Goal: Transaction & Acquisition: Book appointment/travel/reservation

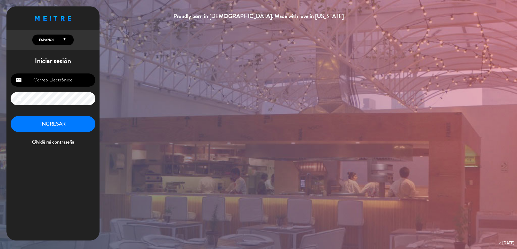
type input "[EMAIL_ADDRESS][DOMAIN_NAME]"
click at [54, 127] on button "INGRESAR" at bounding box center [53, 124] width 85 height 16
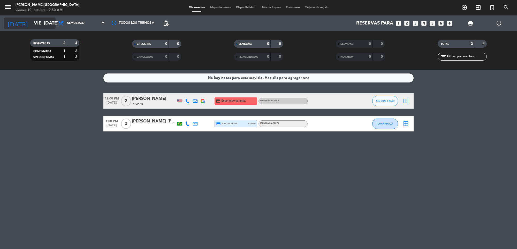
click at [45, 27] on input "vie. [DATE]" at bounding box center [61, 23] width 61 height 11
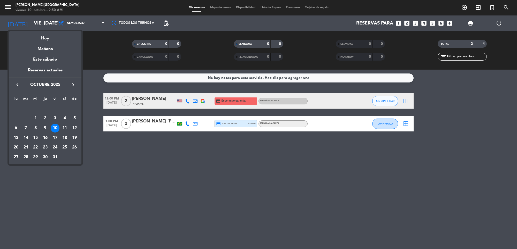
click at [463, 10] on div at bounding box center [258, 124] width 517 height 249
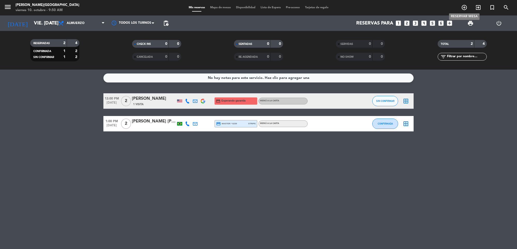
click at [463, 9] on icon "add_circle_outline" at bounding box center [464, 7] width 6 height 6
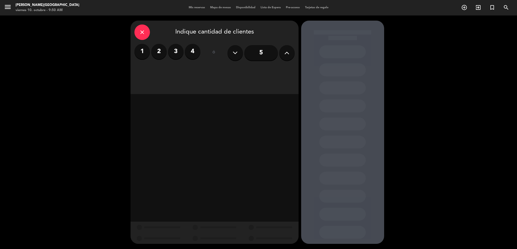
click at [288, 52] on icon at bounding box center [286, 53] width 5 height 8
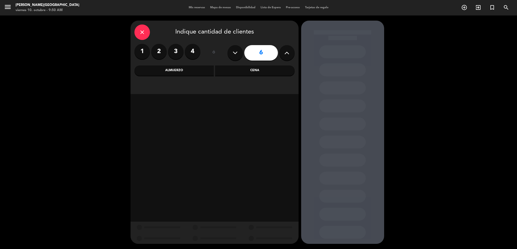
click at [256, 69] on div "Cena" at bounding box center [255, 71] width 80 height 10
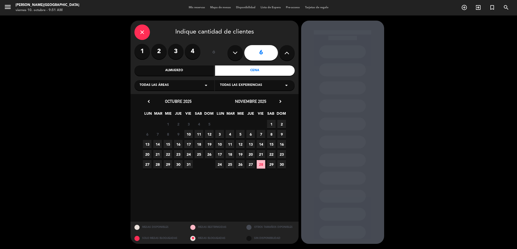
click at [187, 136] on span "10" at bounding box center [188, 134] width 9 height 9
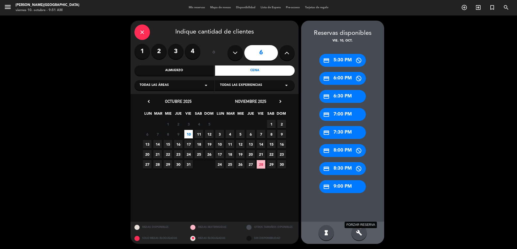
click at [359, 232] on icon "build" at bounding box center [359, 233] width 6 height 6
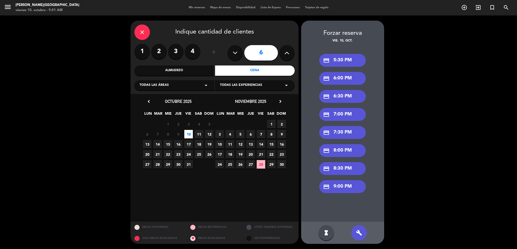
drag, startPoint x: 344, startPoint y: 131, endPoint x: 341, endPoint y: 130, distance: 3.5
click at [344, 131] on div "credit_card 7:30 PM" at bounding box center [342, 132] width 46 height 13
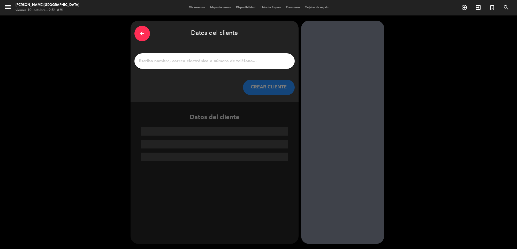
click at [207, 64] on input "1" at bounding box center [214, 61] width 152 height 7
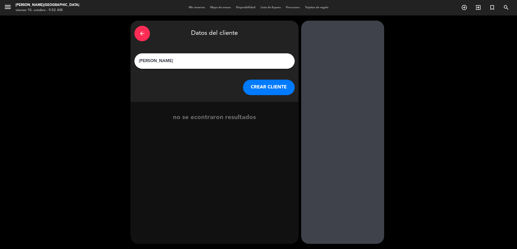
type input "[PERSON_NAME]"
click at [266, 85] on button "CREAR CLIENTE" at bounding box center [269, 87] width 52 height 15
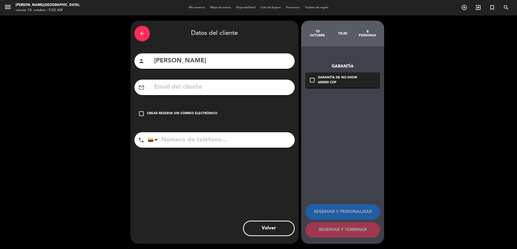
click at [182, 140] on input "tel" at bounding box center [221, 139] width 147 height 15
type input "3223703586"
click at [149, 111] on div "Crear reserva sin correo electrónico" at bounding box center [182, 113] width 70 height 5
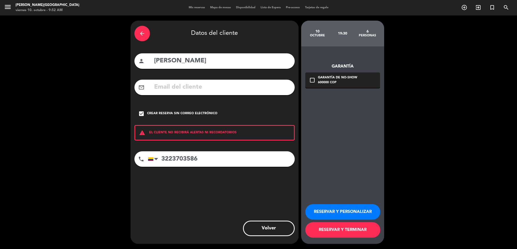
click at [352, 215] on button "RESERVAR Y PERSONALIZAR" at bounding box center [342, 212] width 75 height 15
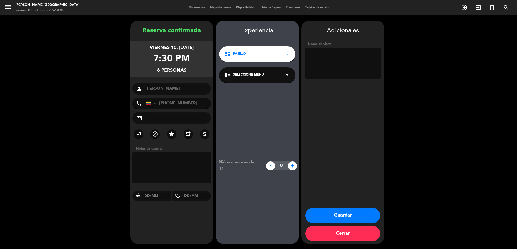
click at [169, 160] on textarea at bounding box center [171, 168] width 79 height 31
click at [352, 59] on textarea at bounding box center [342, 63] width 75 height 31
type textarea "e"
type textarea "reserva hecha por KATERINE de CASA PESTAGUA"
click at [339, 216] on button "Guardar" at bounding box center [342, 215] width 75 height 15
